Goal: Task Accomplishment & Management: Use online tool/utility

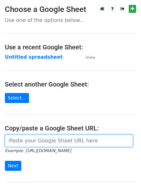
click at [47, 140] on input "url" at bounding box center [69, 141] width 128 height 12
paste input "https://docs.google.com/spreadsheets/d/18QOhwzIGxKiCVvhfWE1VS5Zj5Td1vu8QZRedKCF…"
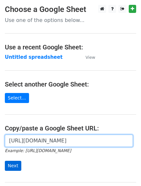
type input "https://docs.google.com/spreadsheets/d/18QOhwzIGxKiCVvhfWE1VS5Zj5Td1vu8QZRedKCF…"
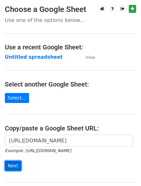
scroll to position [0, 0]
click at [13, 166] on input "Next" at bounding box center [13, 166] width 17 height 10
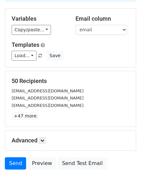
scroll to position [91, 0]
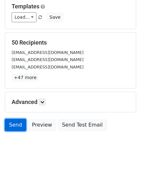
click at [17, 127] on link "Send" at bounding box center [15, 125] width 21 height 12
